Goal: Task Accomplishment & Management: Manage account settings

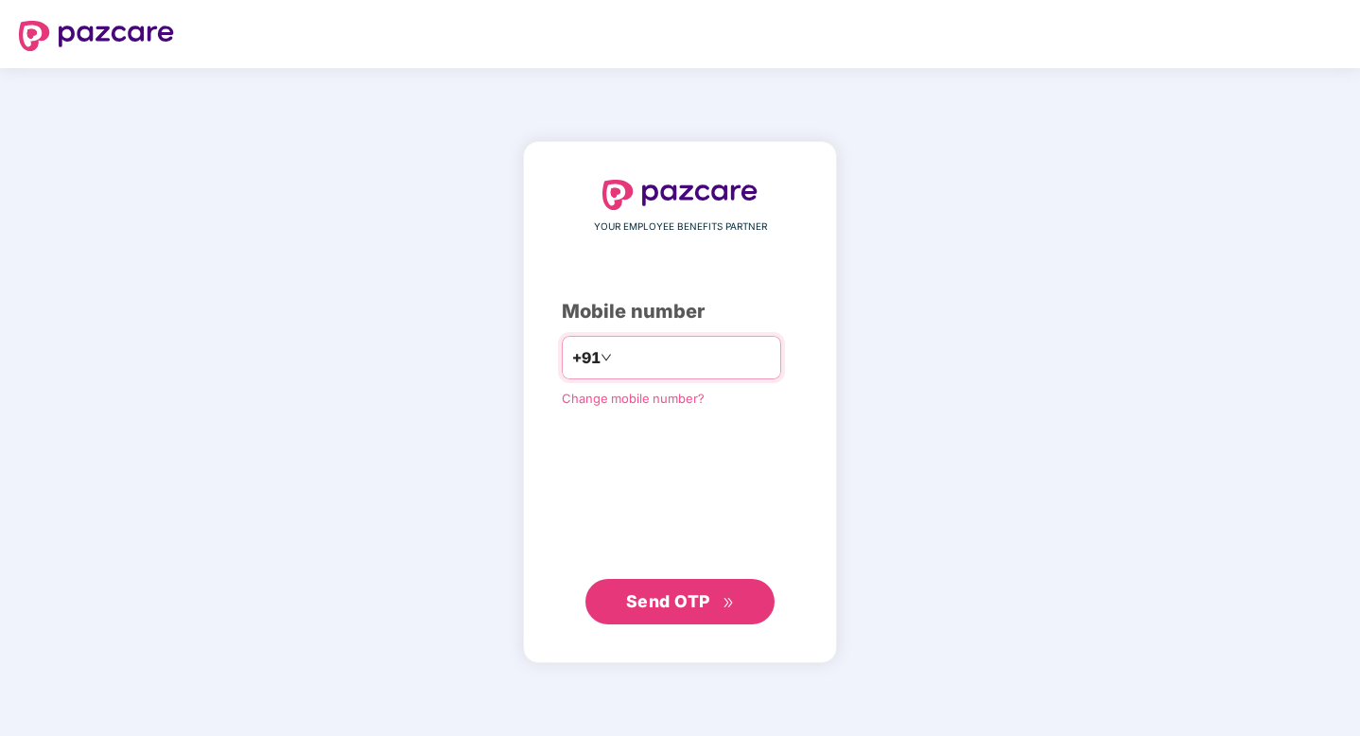
type input "**********"
click at [718, 604] on span "Send OTP" at bounding box center [680, 601] width 109 height 26
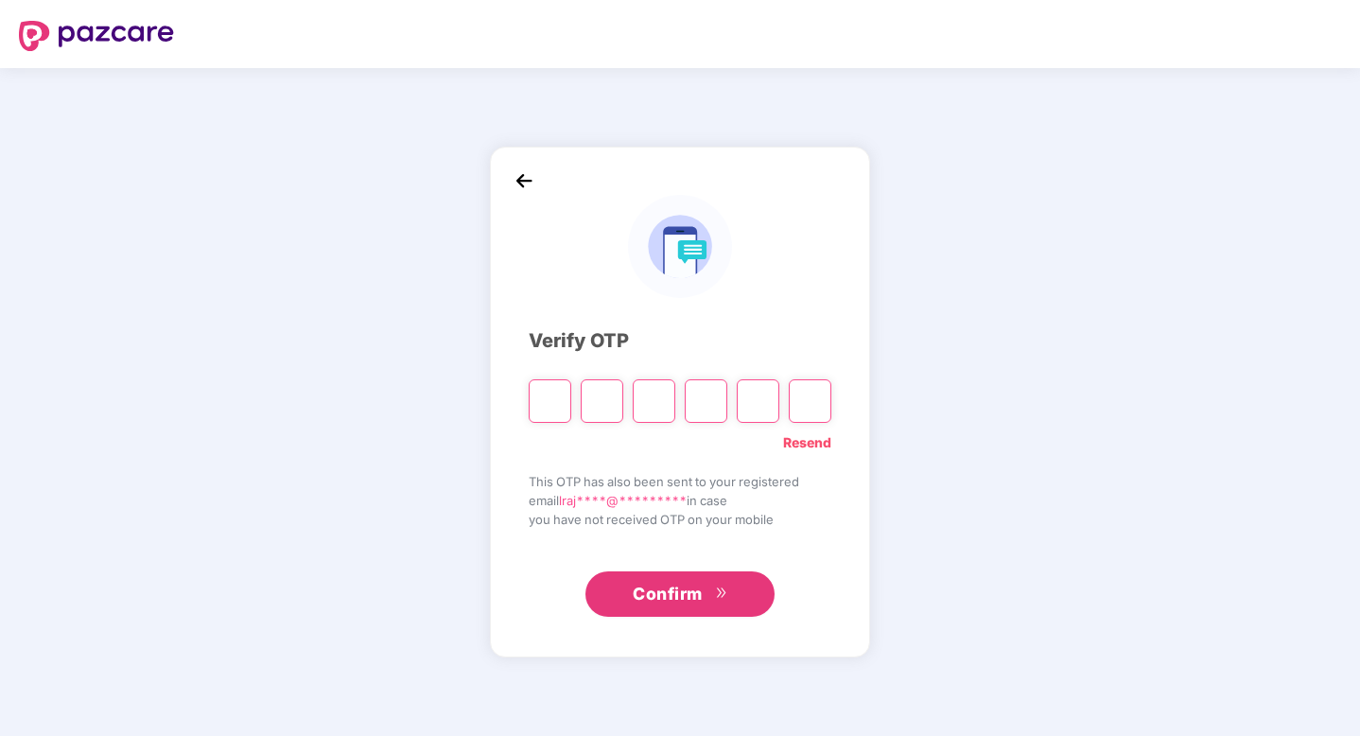
type input "*"
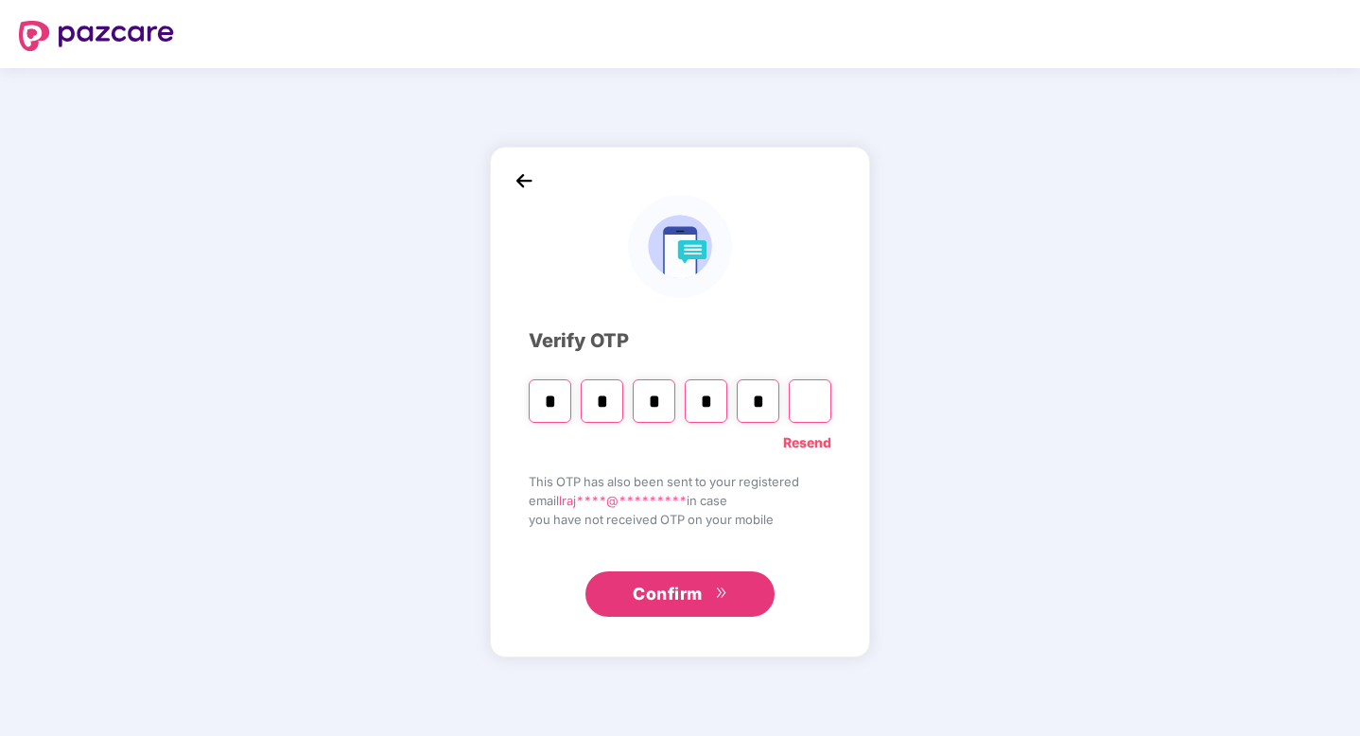
type input "*"
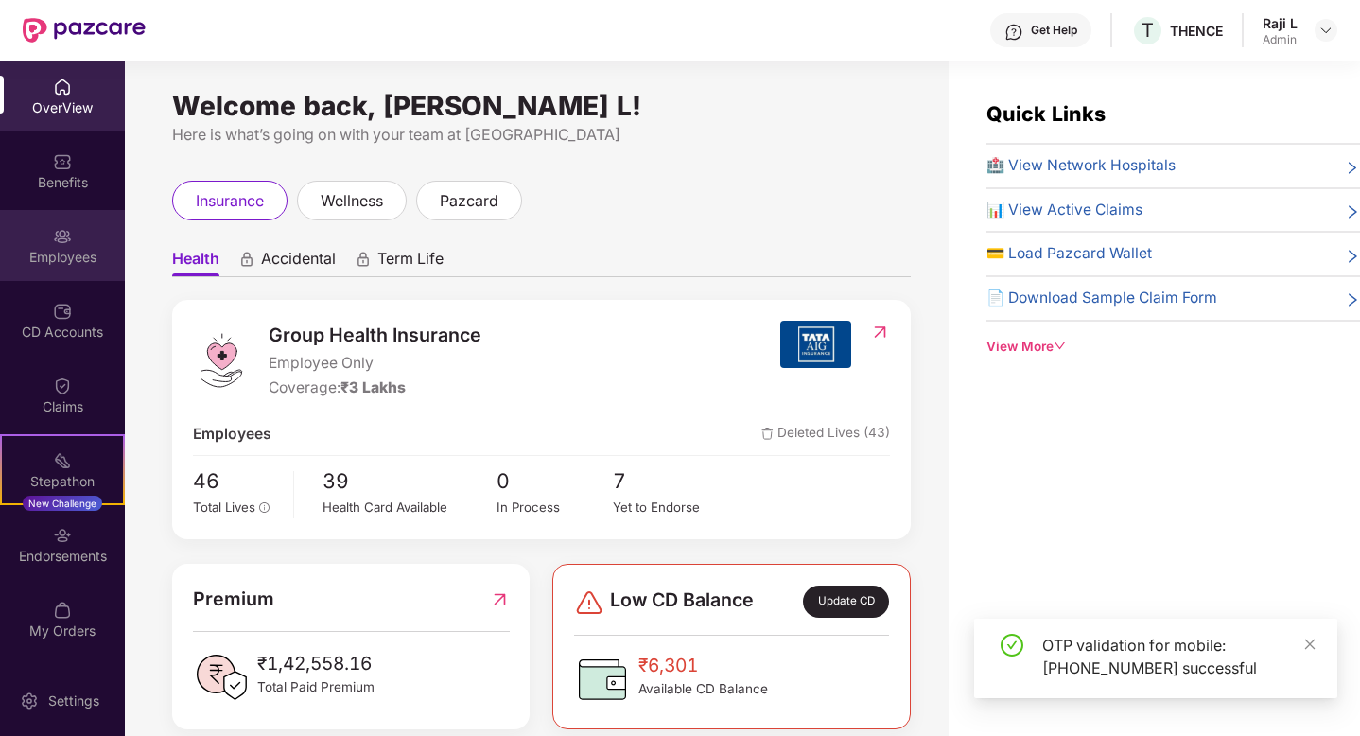
click at [72, 248] on div "Employees" at bounding box center [62, 257] width 125 height 19
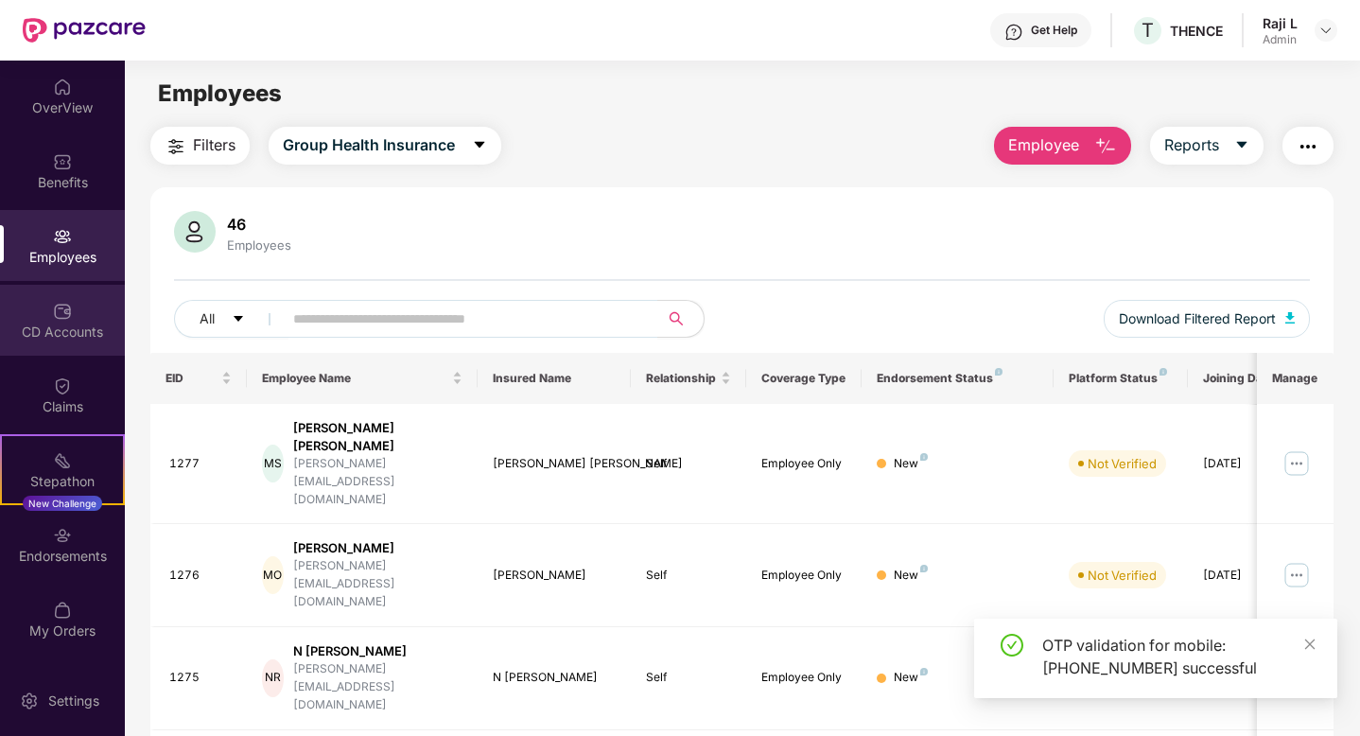
click at [76, 321] on div "CD Accounts" at bounding box center [62, 320] width 125 height 71
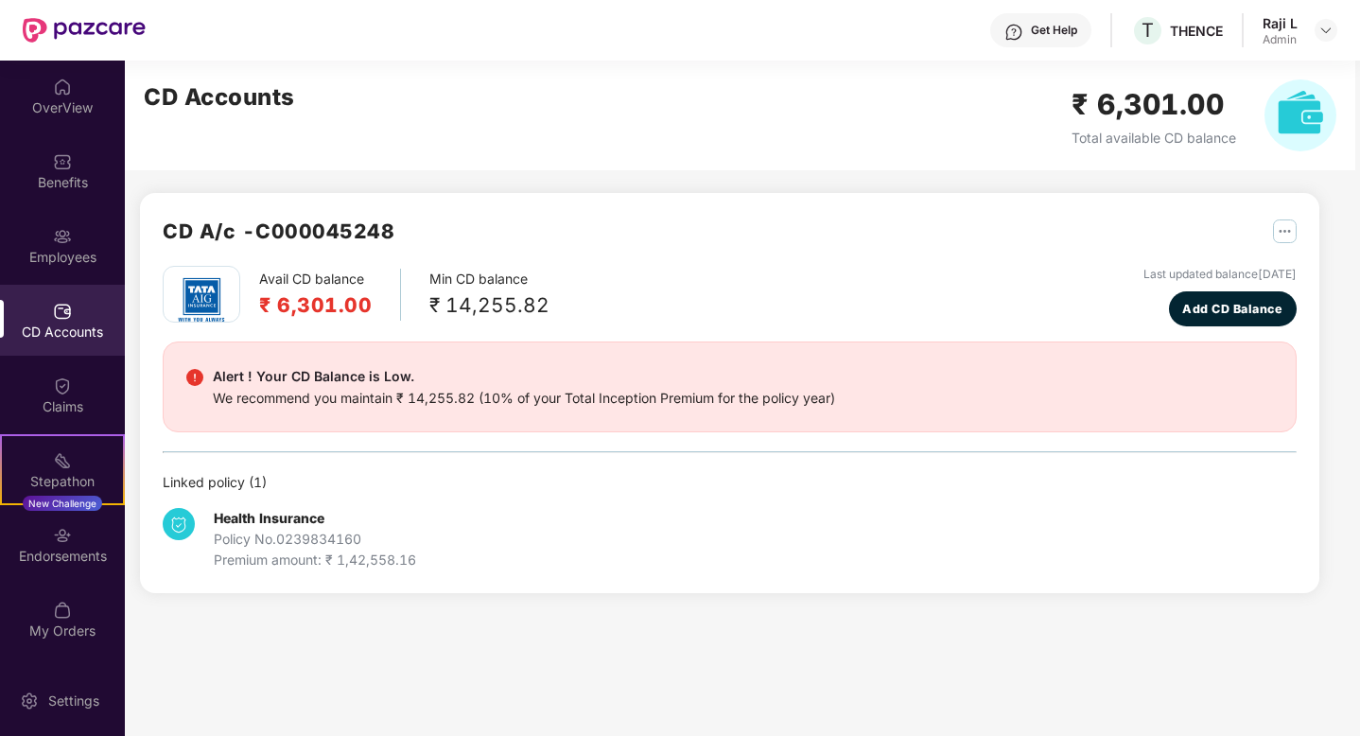
click at [59, 313] on img at bounding box center [62, 311] width 19 height 19
click at [45, 239] on div "Employees" at bounding box center [62, 245] width 125 height 71
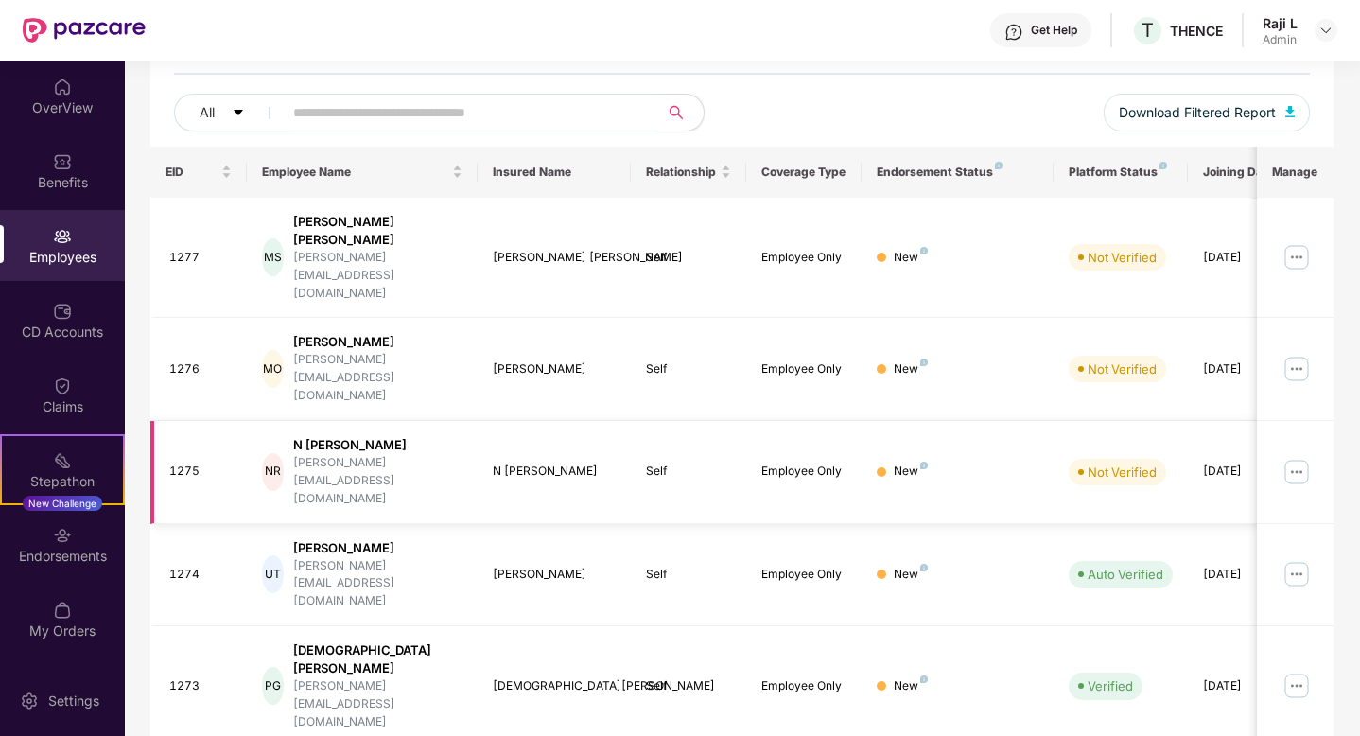
scroll to position [201, 0]
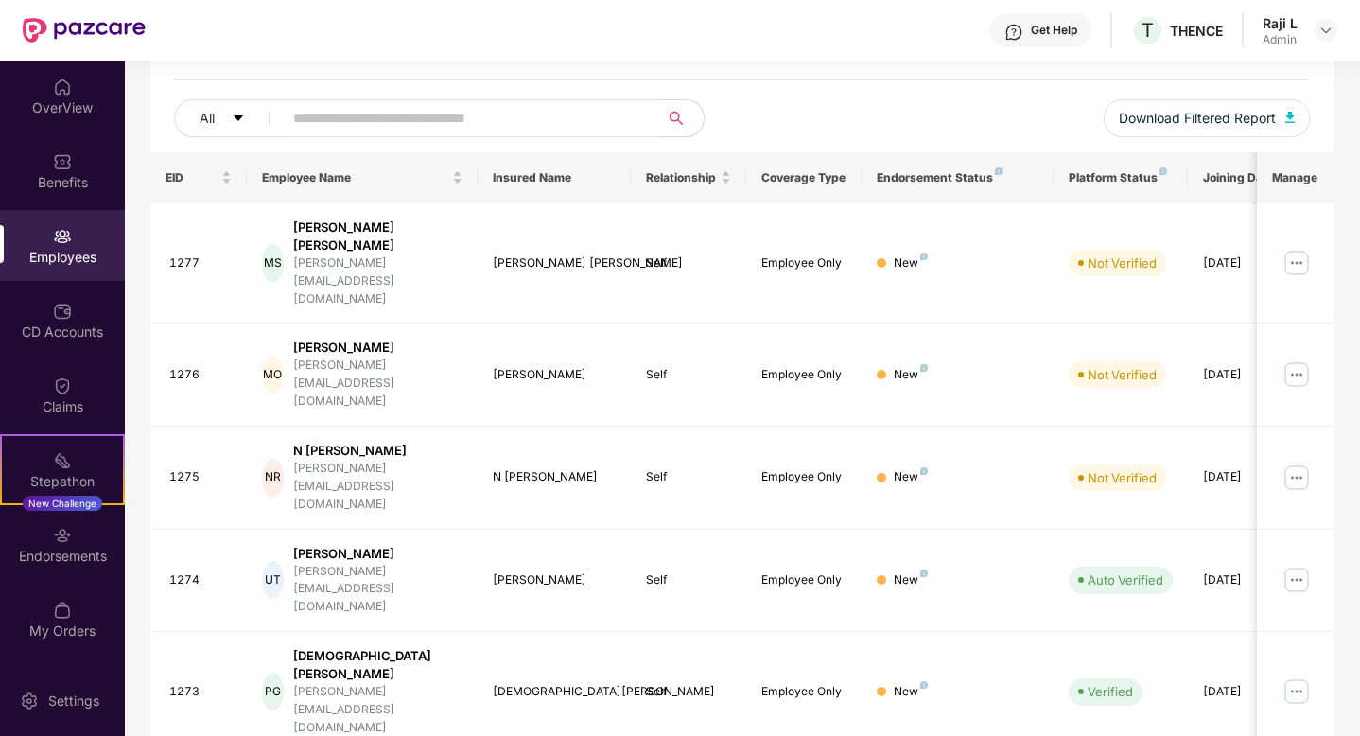
click at [52, 253] on div "Employees" at bounding box center [62, 257] width 125 height 19
click at [46, 99] on div "OverView" at bounding box center [62, 107] width 125 height 19
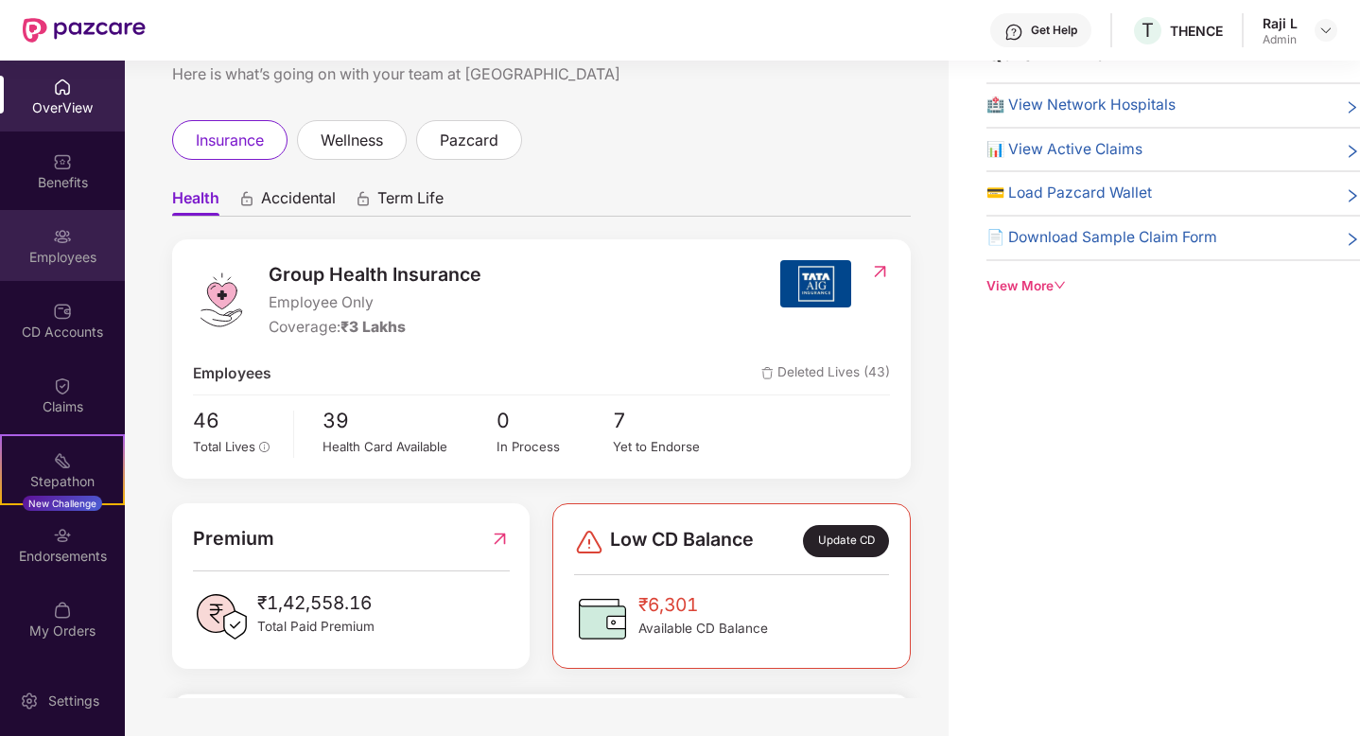
click at [62, 236] on img at bounding box center [62, 236] width 19 height 19
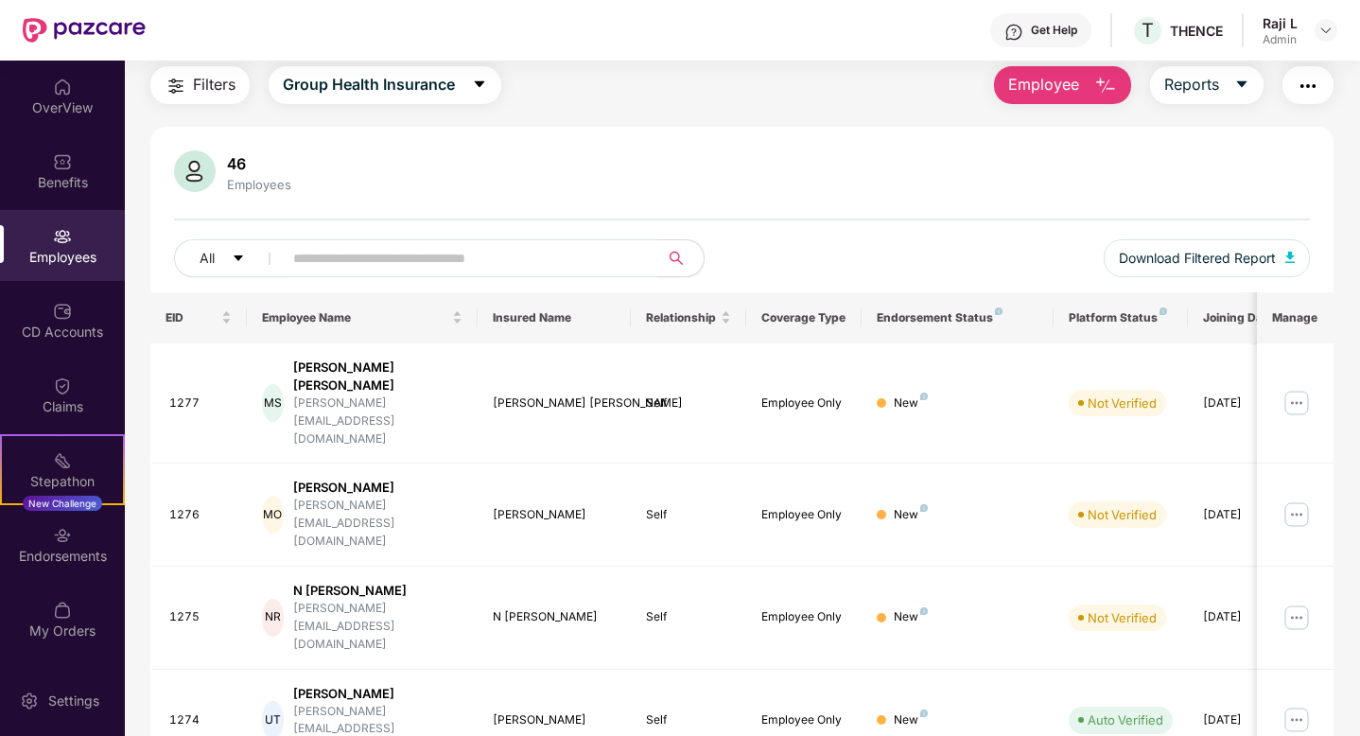
scroll to position [201, 0]
